Goal: Information Seeking & Learning: Learn about a topic

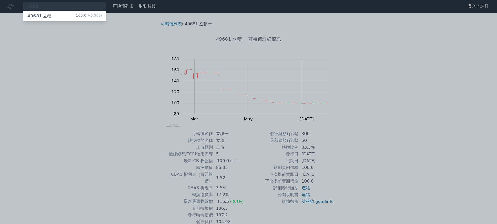
type input "4968"
click at [74, 18] on div "49681 立積一 100.0 +0.00%" at bounding box center [64, 16] width 83 height 10
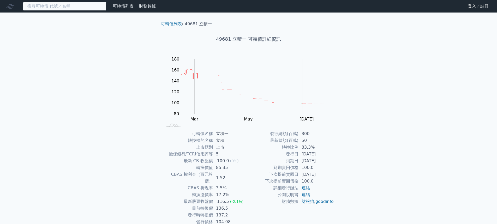
click at [51, 3] on input at bounding box center [64, 6] width 83 height 9
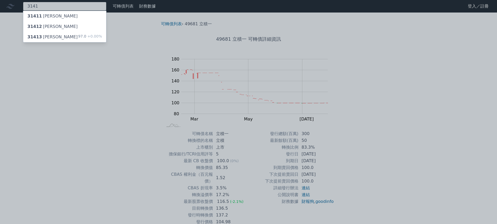
type input "3141"
click at [65, 34] on div "31413 [PERSON_NAME] 97.0 +0.00%" at bounding box center [64, 37] width 83 height 10
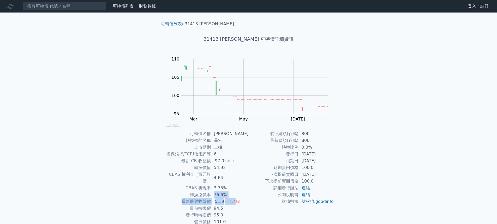
drag, startPoint x: 215, startPoint y: 189, endPoint x: 236, endPoint y: 192, distance: 21.0
click at [236, 192] on tbody "可轉債名稱 [PERSON_NAME] 轉換標的名稱 晶宏 上市櫃別 上櫃 擔保銀行/TCRI信用評等 6 最新 CB 收盤價 97.0 (0%) 轉換價值 …" at bounding box center [206, 177] width 86 height 95
drag, startPoint x: 214, startPoint y: 167, endPoint x: 228, endPoint y: 169, distance: 14.2
click at [230, 170] on td "54.92" at bounding box center [230, 167] width 38 height 7
drag, startPoint x: 216, startPoint y: 159, endPoint x: 230, endPoint y: 162, distance: 14.1
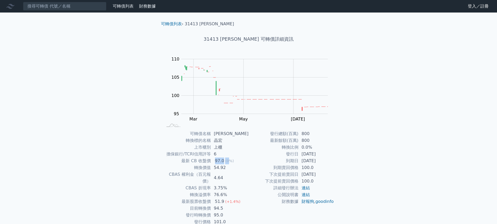
click at [230, 162] on td "97.0 (0%)" at bounding box center [230, 161] width 38 height 7
click at [226, 185] on td "3.75%" at bounding box center [230, 188] width 38 height 7
drag, startPoint x: 224, startPoint y: 170, endPoint x: 228, endPoint y: 167, distance: 4.6
click at [228, 167] on td "54.92" at bounding box center [230, 167] width 38 height 7
drag, startPoint x: 222, startPoint y: 187, endPoint x: 233, endPoint y: 188, distance: 11.3
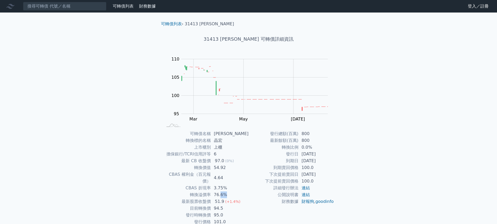
click at [233, 191] on td "76.6%" at bounding box center [230, 194] width 38 height 7
click at [240, 198] on td "51.9 (+1.4%)" at bounding box center [230, 201] width 38 height 7
